Goal: Information Seeking & Learning: Learn about a topic

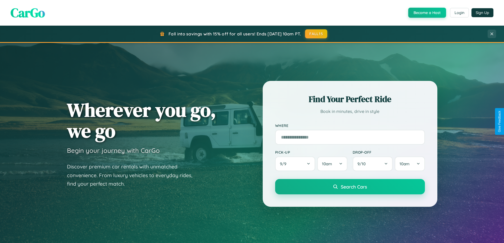
scroll to position [1019, 0]
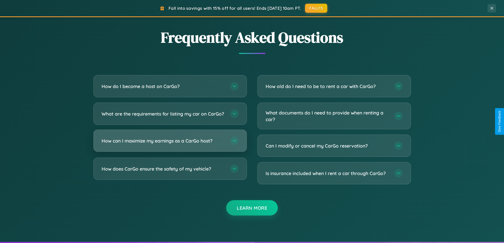
click at [170, 144] on h3 "How can I maximize my earnings as a CarGo host?" at bounding box center [163, 141] width 123 height 7
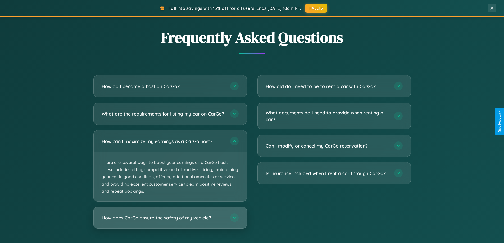
click at [170, 221] on h3 "How does CarGo ensure the safety of my vehicle?" at bounding box center [163, 218] width 123 height 7
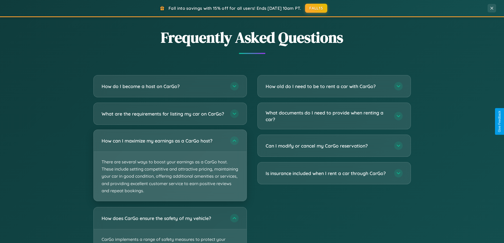
click at [170, 170] on p "There are several ways to boost your earnings as a CarGo host. These include se…" at bounding box center [170, 176] width 153 height 49
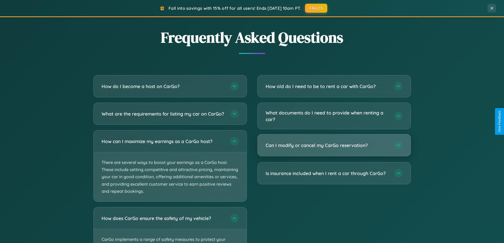
click at [334, 145] on h3 "Can I modify or cancel my CarGo reservation?" at bounding box center [327, 145] width 123 height 7
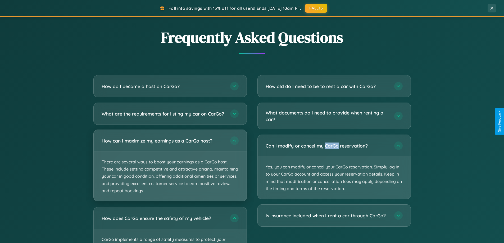
click at [170, 171] on p "There are several ways to boost your earnings as a CarGo host. These include se…" at bounding box center [170, 176] width 153 height 49
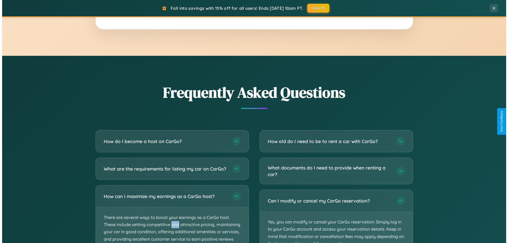
scroll to position [0, 0]
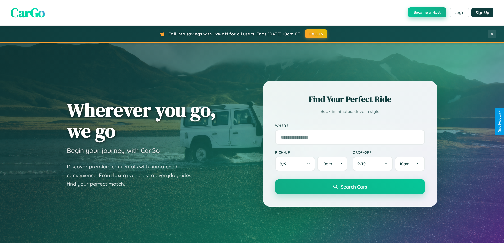
click at [427, 13] on button "Become a Host" at bounding box center [428, 12] width 38 height 10
